Goal: Task Accomplishment & Management: Manage account settings

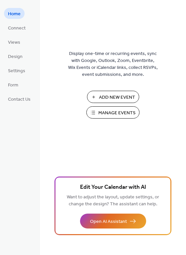
click at [121, 111] on span "Manage Events" at bounding box center [116, 113] width 37 height 7
click at [18, 71] on span "Settings" at bounding box center [16, 71] width 17 height 7
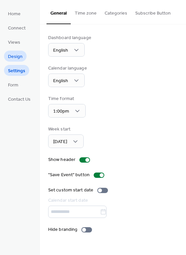
click at [23, 57] on link "Design" at bounding box center [15, 56] width 23 height 11
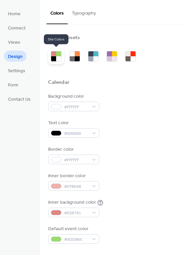
click at [53, 59] on div at bounding box center [53, 58] width 5 height 5
click at [78, 55] on div at bounding box center [77, 53] width 5 height 5
click at [52, 56] on div at bounding box center [53, 53] width 5 height 5
click at [13, 87] on span "Form" at bounding box center [13, 85] width 10 height 7
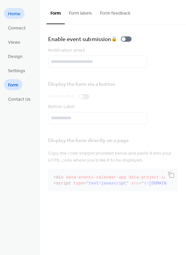
click at [19, 16] on span "Home" at bounding box center [14, 14] width 13 height 7
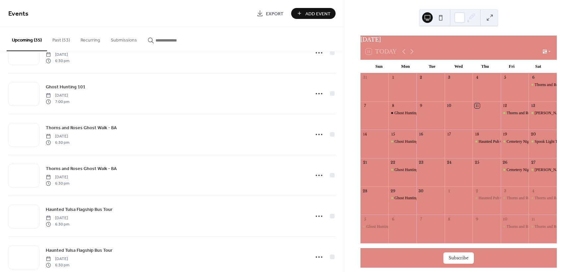
scroll to position [580, 0]
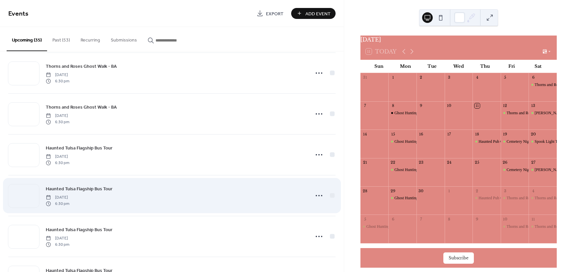
click at [283, 204] on div "Haunted Tulsa Flagship Bus Tour [DATE] 6:30 pm" at bounding box center [176, 195] width 260 height 21
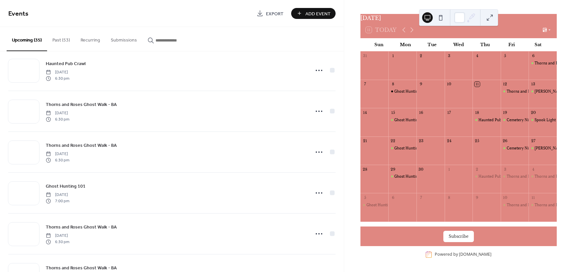
scroll to position [0, 0]
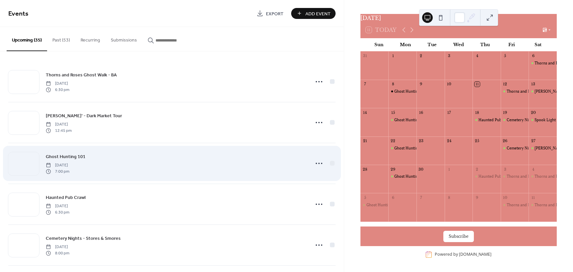
click at [58, 162] on span "[DATE]" at bounding box center [58, 165] width 24 height 6
